Goal: Use online tool/utility

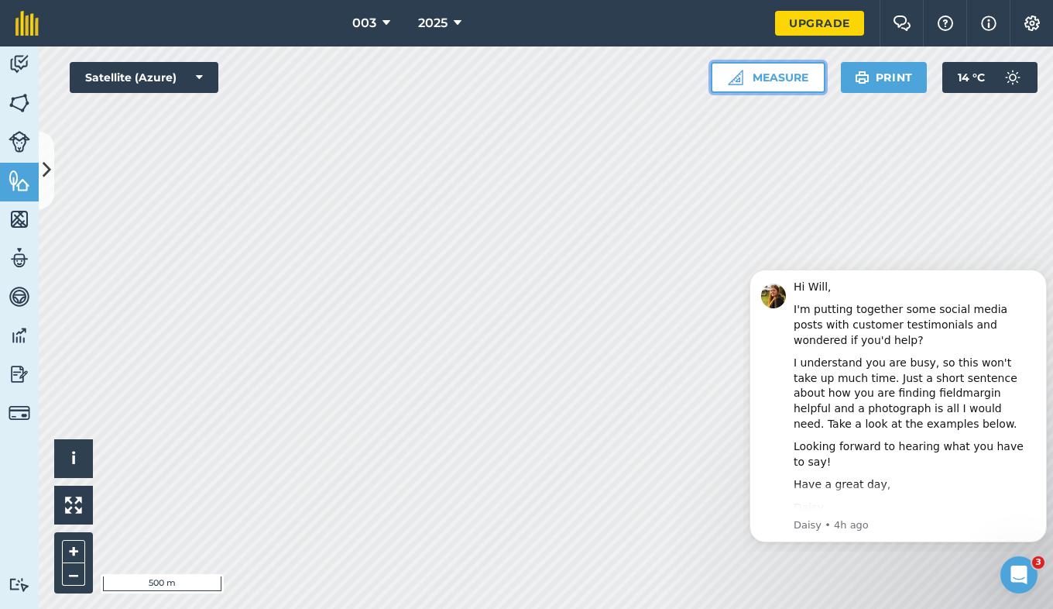
click at [744, 80] on button "Measure" at bounding box center [768, 77] width 115 height 31
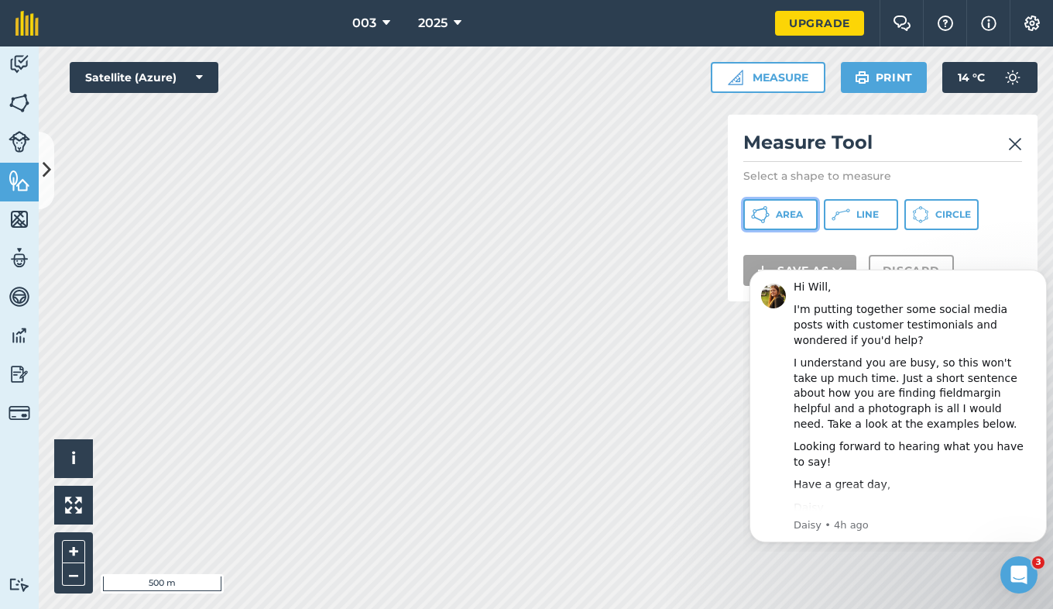
click at [774, 208] on button "Area" at bounding box center [781, 214] width 74 height 31
click at [782, 207] on button "Area" at bounding box center [781, 214] width 74 height 31
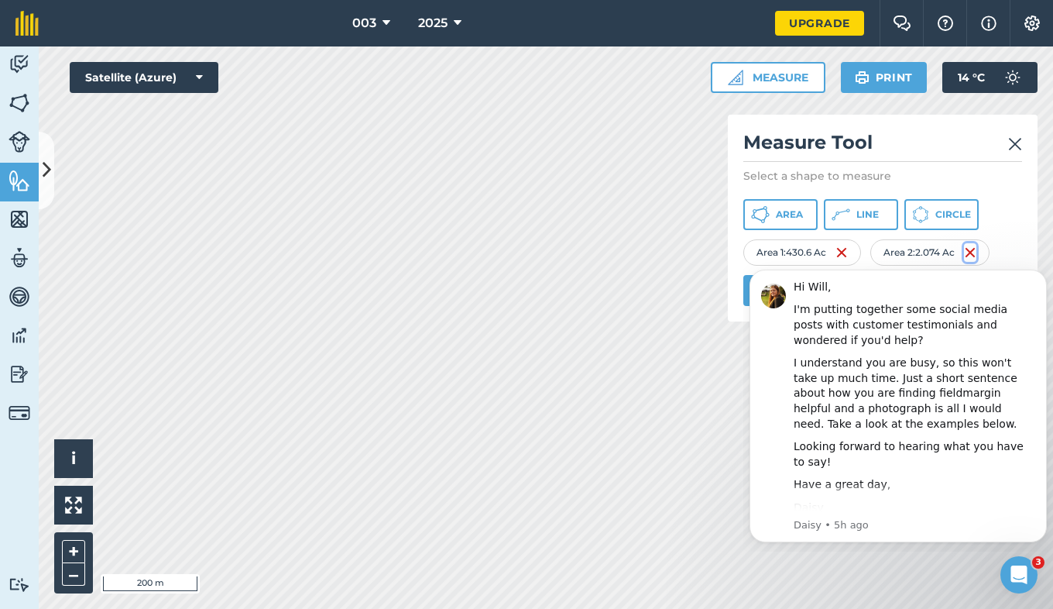
click at [977, 254] on img at bounding box center [970, 252] width 12 height 19
click at [784, 220] on span "Area" at bounding box center [789, 214] width 27 height 12
click at [70, 564] on div "Click to start drawing i © 2025 TomTom, Microsoft 50 m + –" at bounding box center [546, 327] width 1015 height 562
click at [793, 222] on button "Area" at bounding box center [781, 214] width 74 height 31
click at [1043, 277] on icon "Dismiss notification" at bounding box center [1043, 274] width 9 height 9
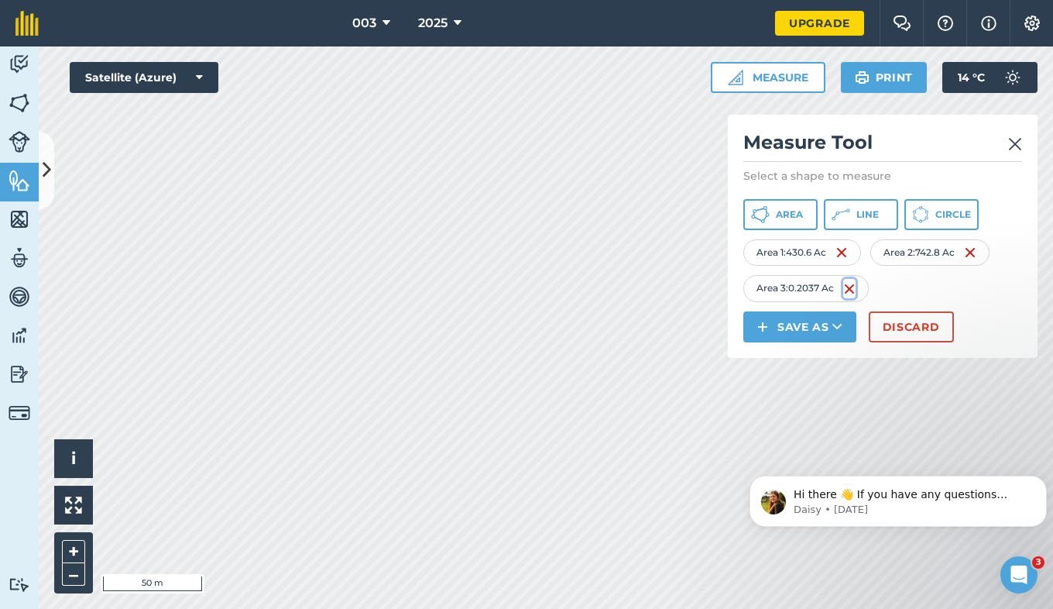
click at [847, 287] on img at bounding box center [850, 289] width 12 height 19
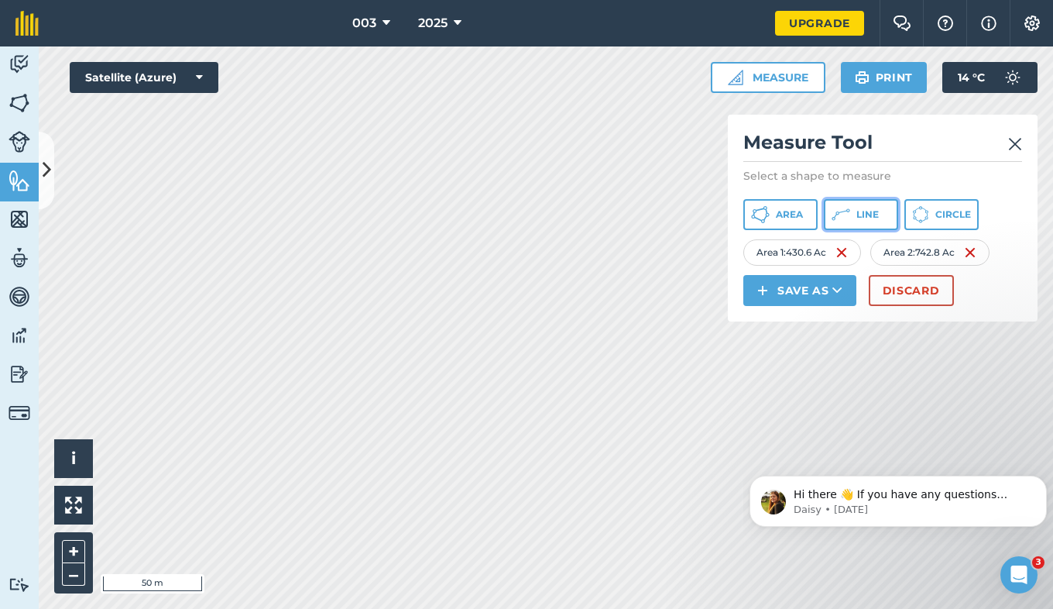
click at [870, 208] on span "Line" at bounding box center [868, 214] width 22 height 12
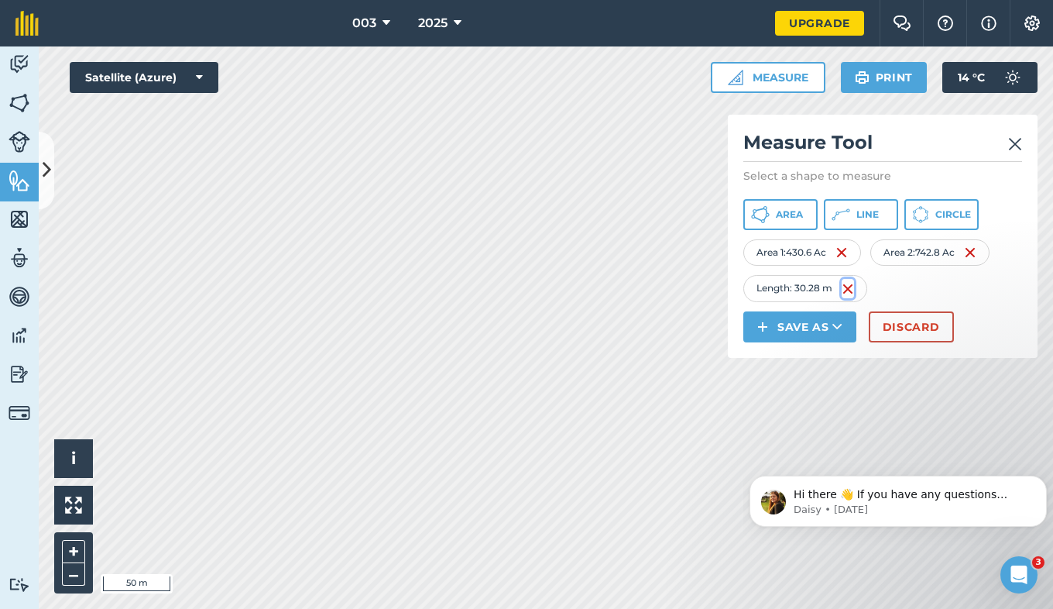
click at [846, 289] on img at bounding box center [848, 289] width 12 height 19
